Goal: Information Seeking & Learning: Learn about a topic

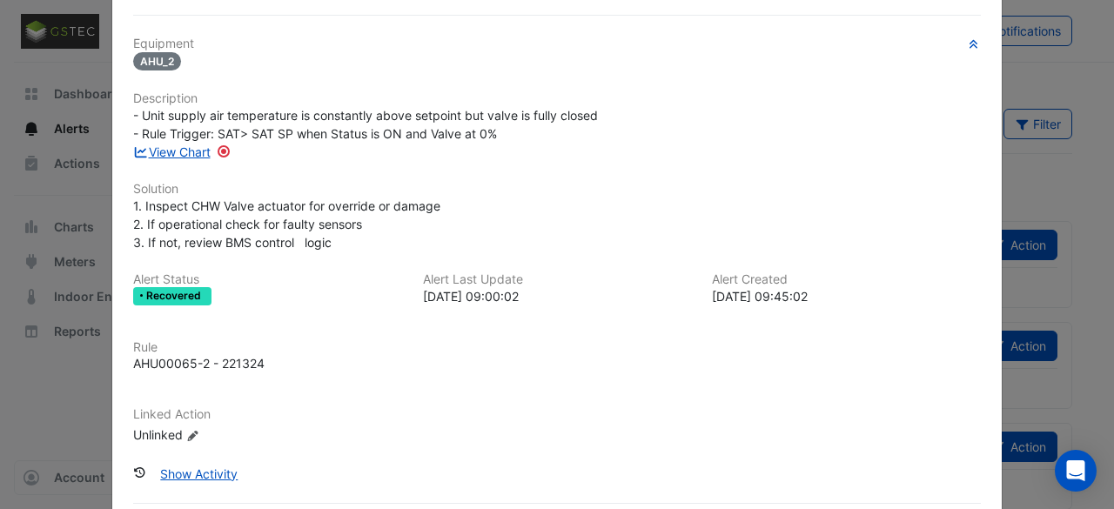
scroll to position [113, 0]
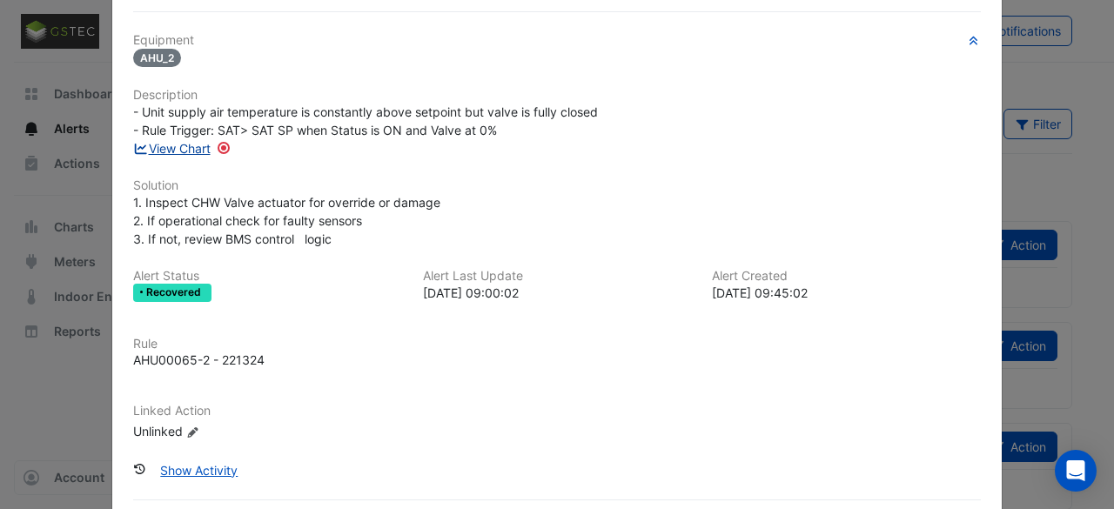
click at [169, 145] on link "View Chart" at bounding box center [171, 148] width 77 height 15
